Goal: Transaction & Acquisition: Download file/media

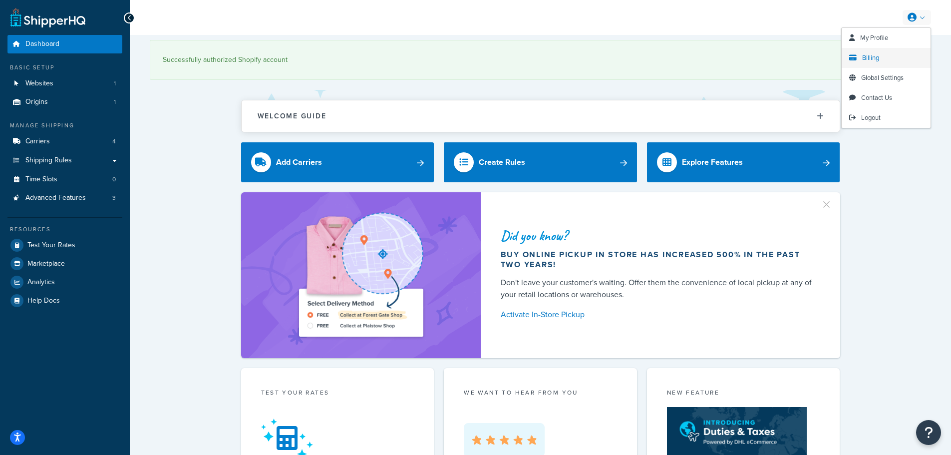
click at [883, 57] on link "Billing" at bounding box center [886, 58] width 89 height 20
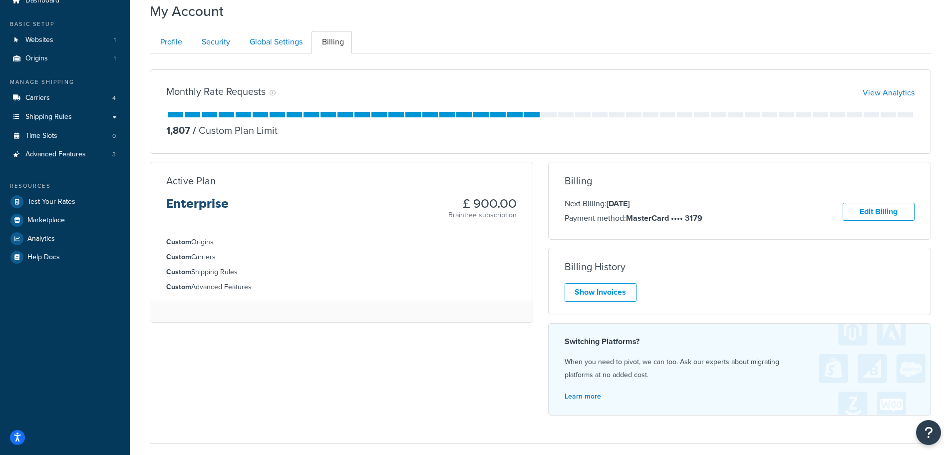
scroll to position [116, 0]
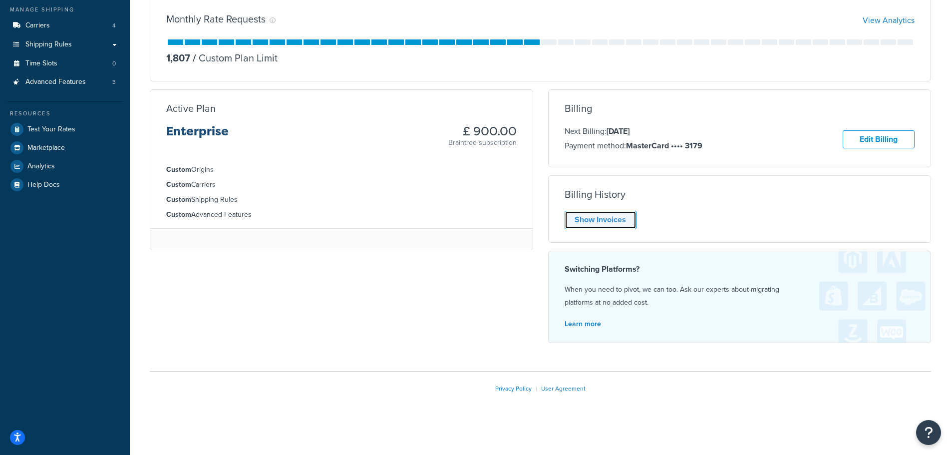
click at [607, 220] on link "Show Invoices" at bounding box center [601, 220] width 72 height 18
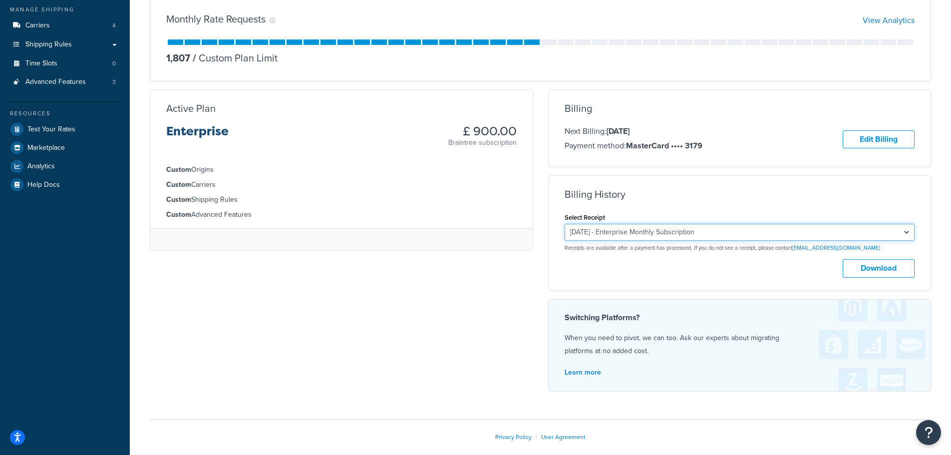
click at [715, 230] on select "October 11, 2025 - Enterprise Monthly Subscription September 11, 2025 - Enterpr…" at bounding box center [740, 232] width 351 height 17
click at [716, 231] on select "October 11, 2025 - Enterprise Monthly Subscription September 11, 2025 - Enterpr…" at bounding box center [740, 232] width 351 height 17
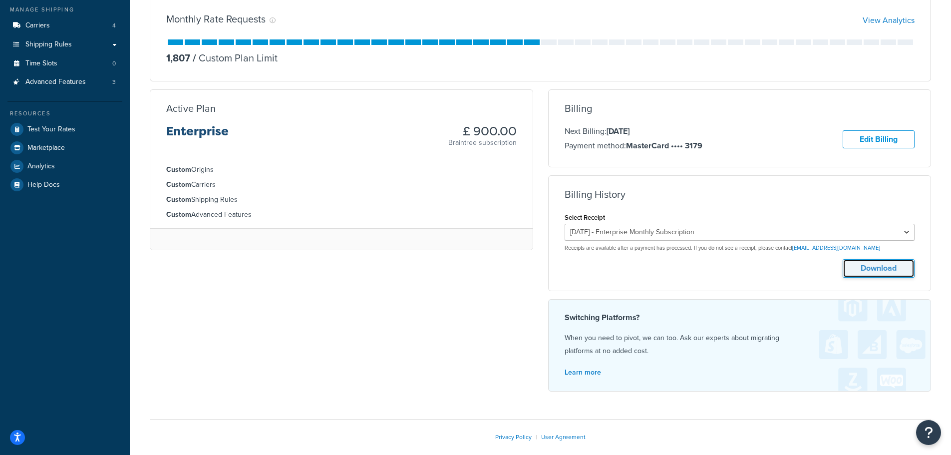
click at [875, 271] on button "Download" at bounding box center [879, 268] width 72 height 18
